Goal: Task Accomplishment & Management: Manage account settings

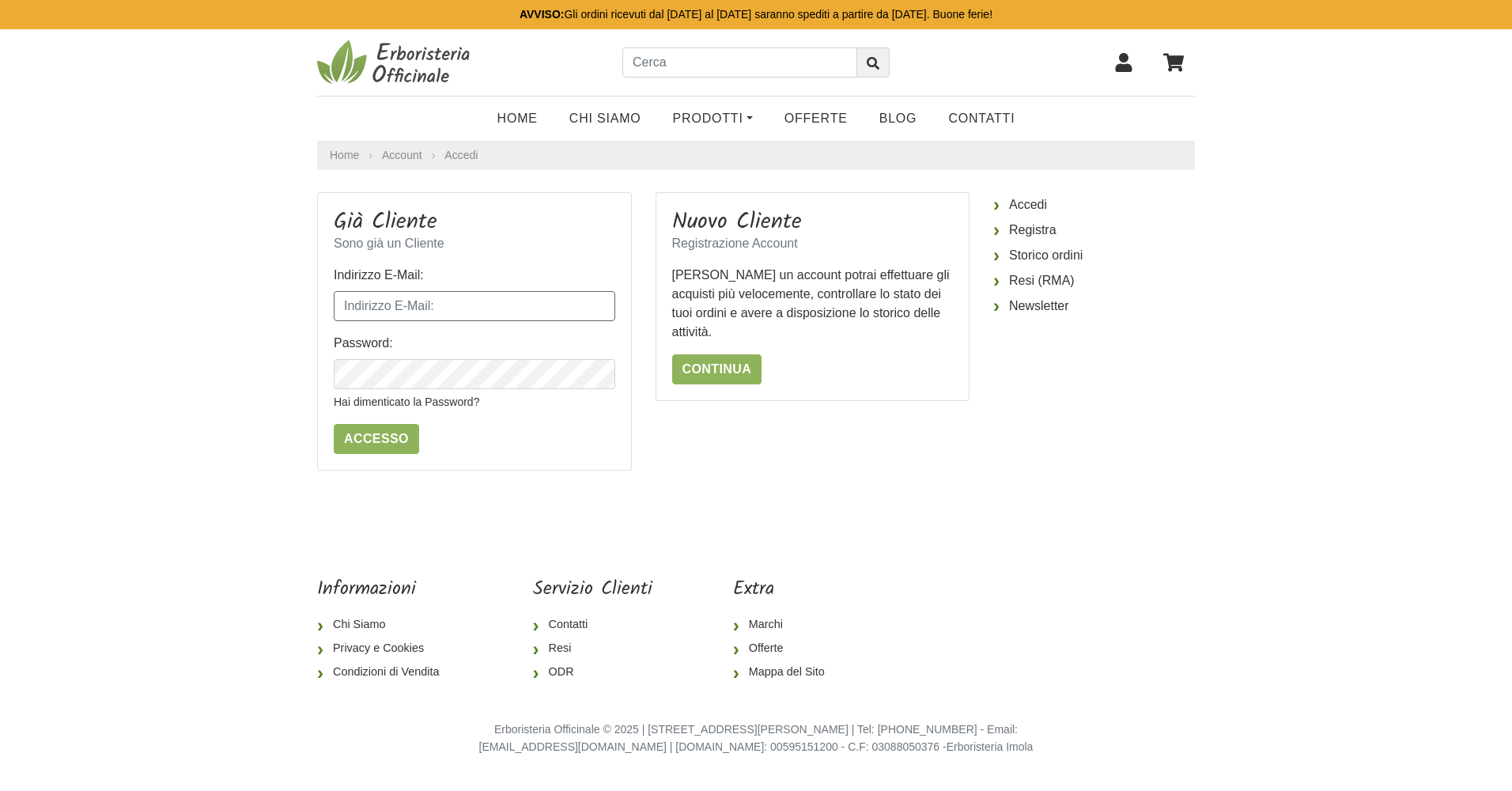
type input "msagnn63a02c975n"
click at [418, 67] on img at bounding box center [396, 62] width 158 height 48
type input "msagnn63a02c975n"
click at [374, 437] on input "Accesso" at bounding box center [376, 439] width 86 height 30
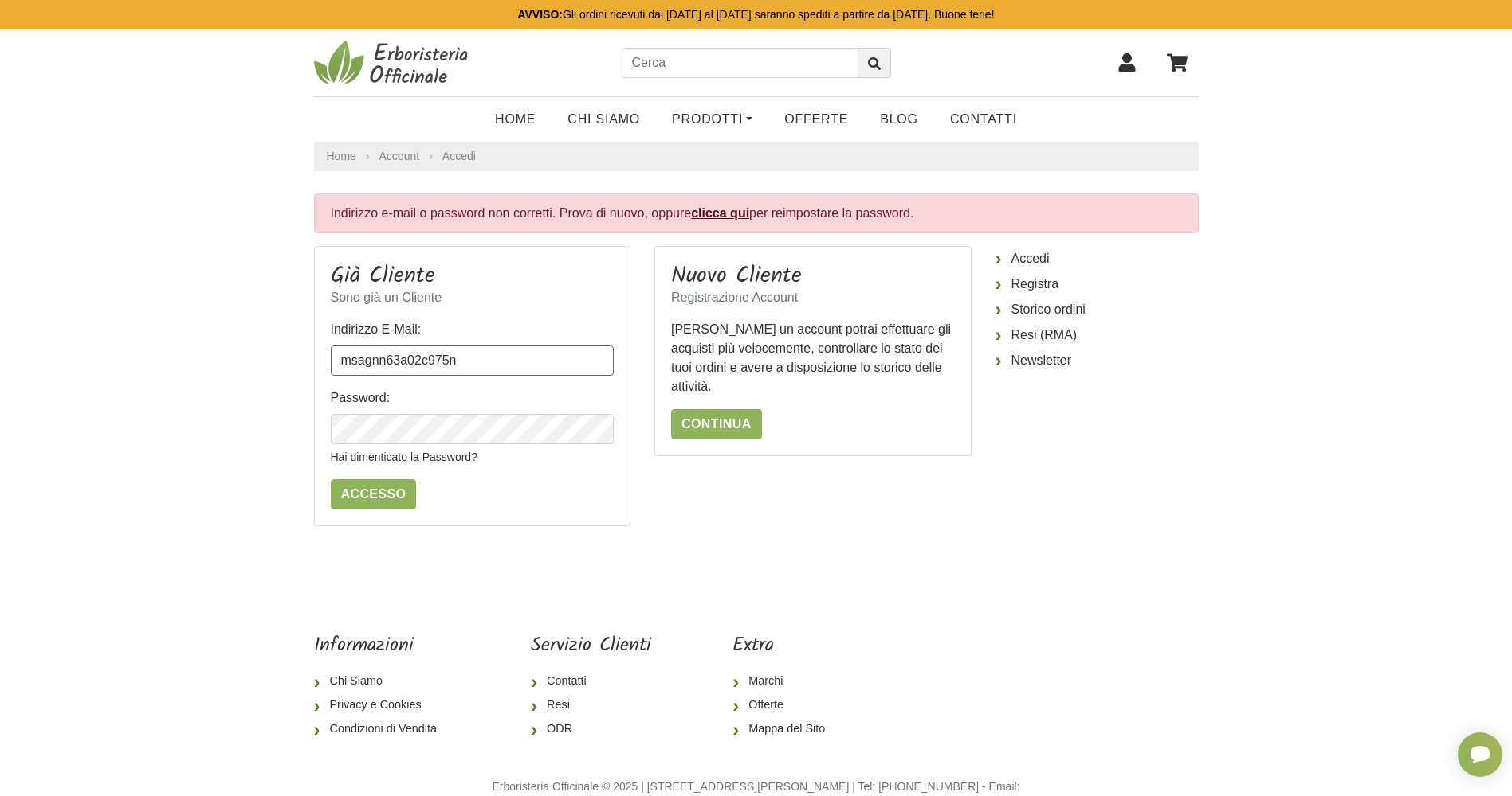
drag, startPoint x: 484, startPoint y: 366, endPoint x: 241, endPoint y: 384, distance: 243.7
click at [241, 384] on body "AVVISO: Gli ordini ricevuti dal 7 al 17 Agosto saranno spediti a partire da lun…" at bounding box center [756, 419] width 1512 height 839
type input "magiannisi@gmail.com"
click at [373, 486] on input "Accesso" at bounding box center [373, 494] width 86 height 30
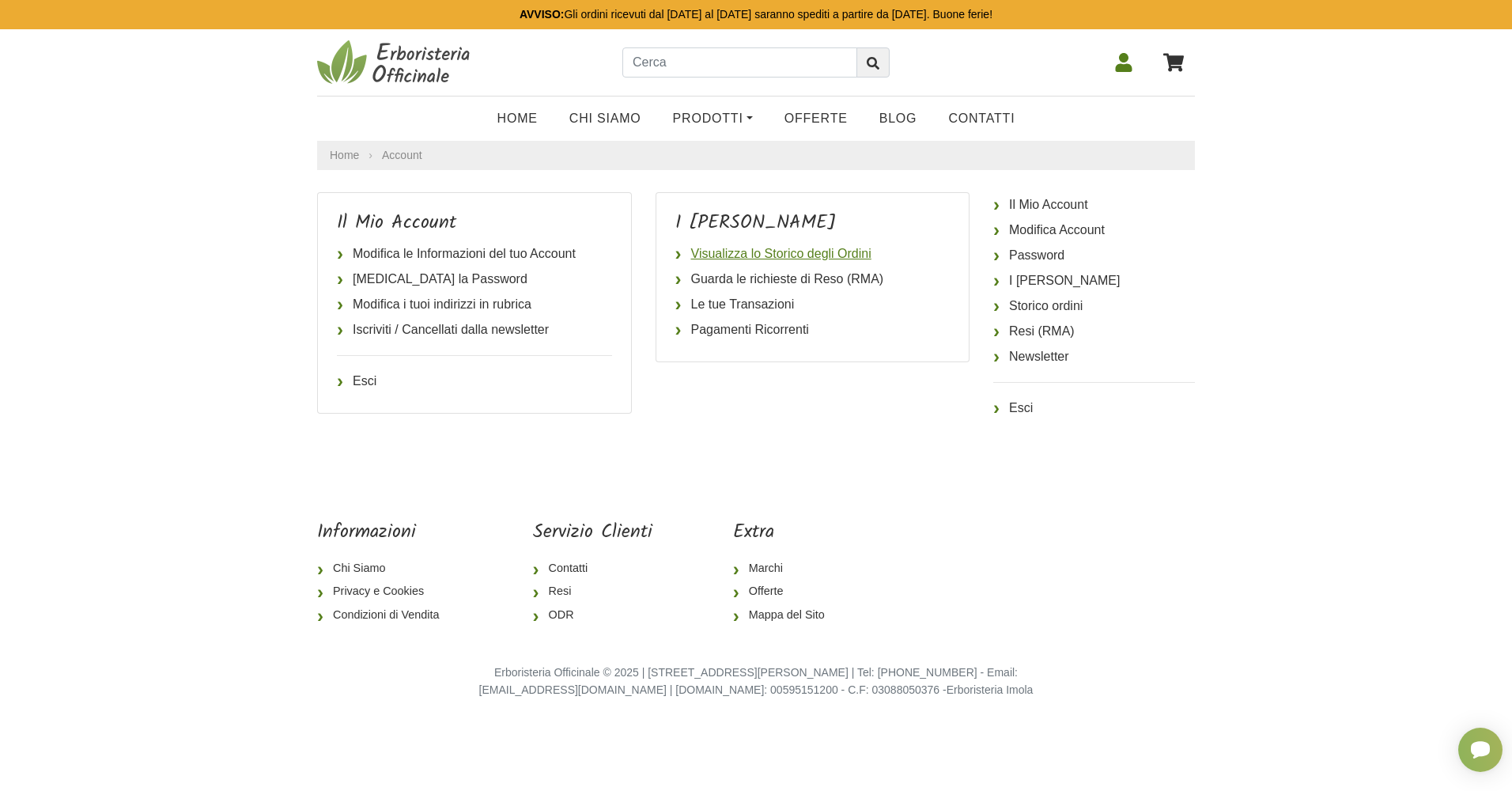
click at [791, 250] on link "Visualizza lo Storico degli Ordini" at bounding box center [813, 253] width 276 height 25
